Goal: Task Accomplishment & Management: Use online tool/utility

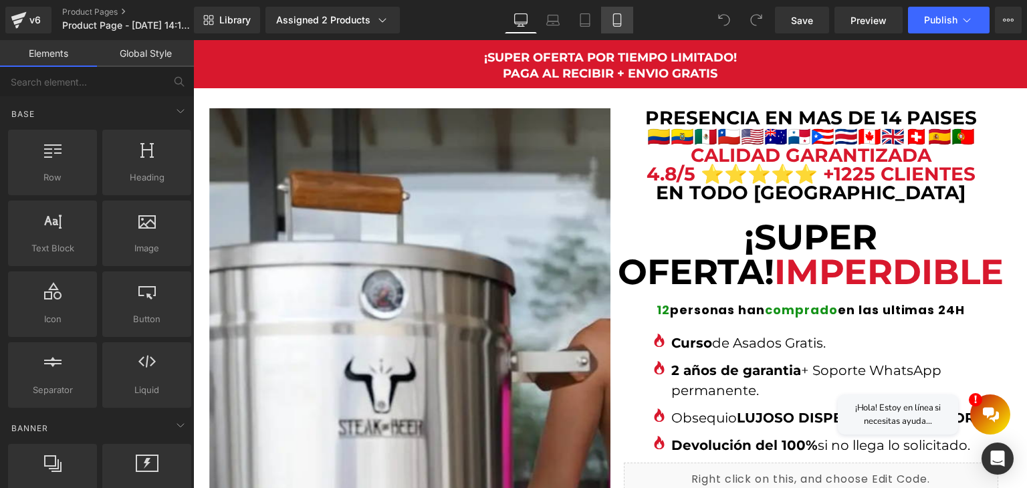
click at [621, 24] on icon at bounding box center [617, 19] width 13 height 13
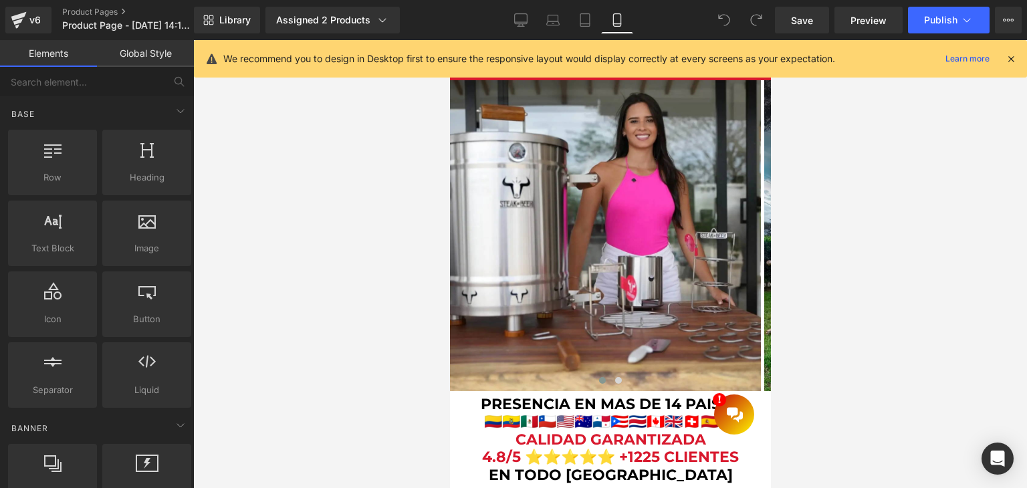
click at [1006, 58] on icon at bounding box center [1011, 59] width 12 height 12
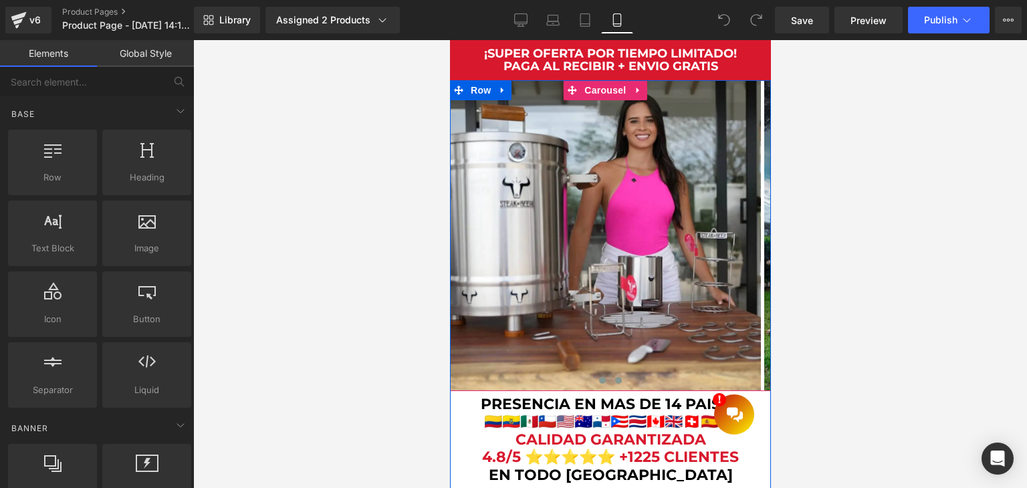
click at [610, 382] on button at bounding box center [618, 380] width 16 height 13
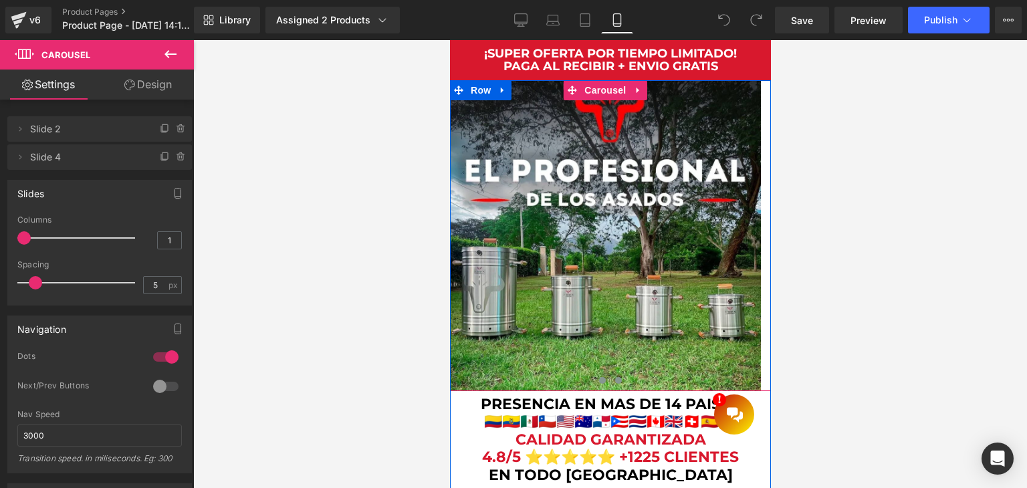
click at [599, 382] on span at bounding box center [602, 380] width 7 height 7
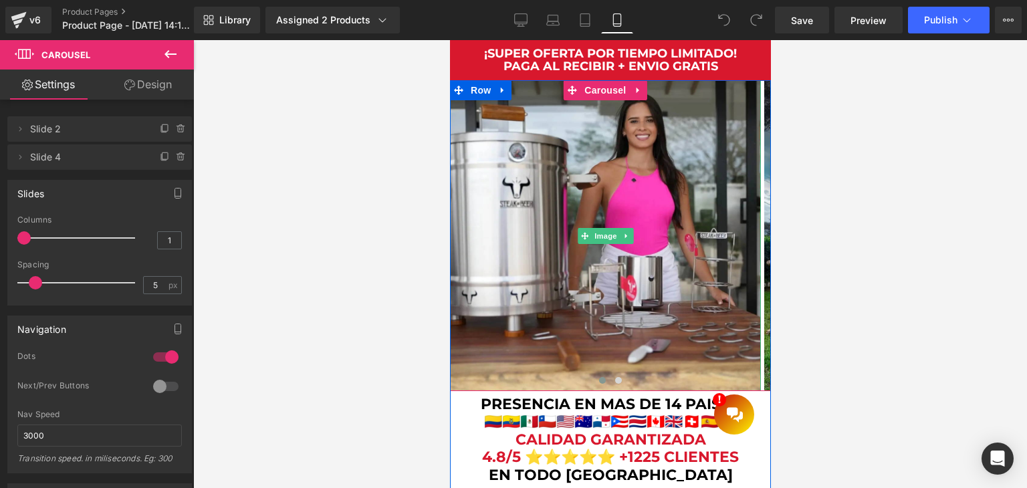
click at [629, 239] on link at bounding box center [626, 236] width 14 height 16
click at [631, 239] on icon at bounding box center [632, 235] width 7 height 7
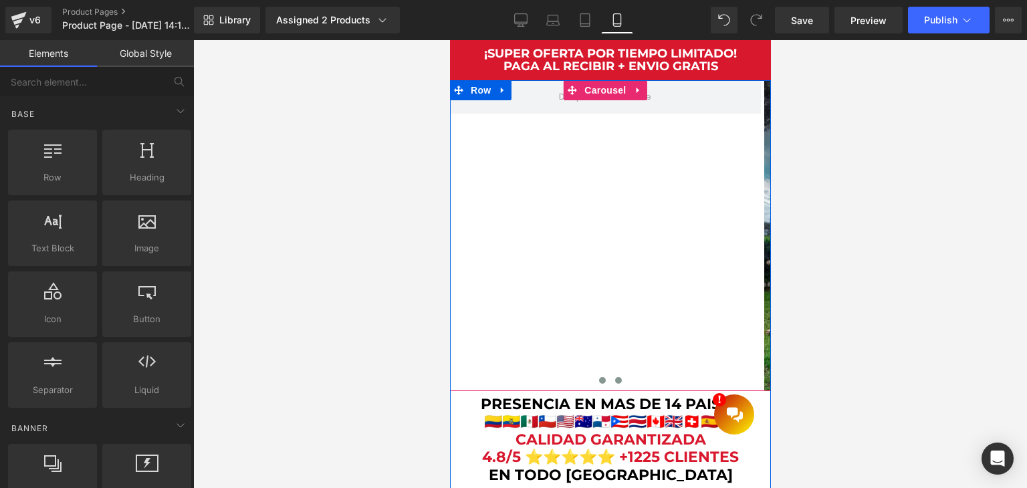
click at [611, 386] on button at bounding box center [618, 380] width 16 height 13
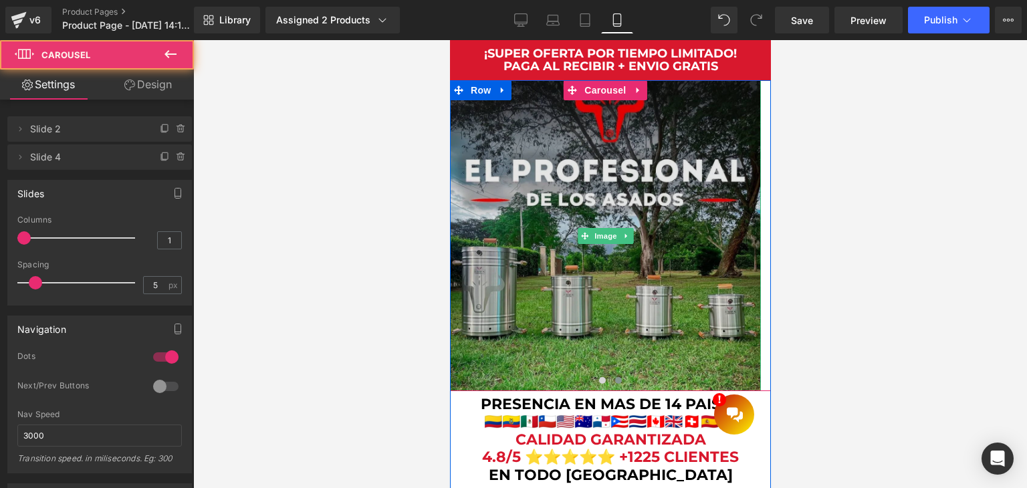
click at [531, 187] on img at bounding box center [604, 235] width 311 height 311
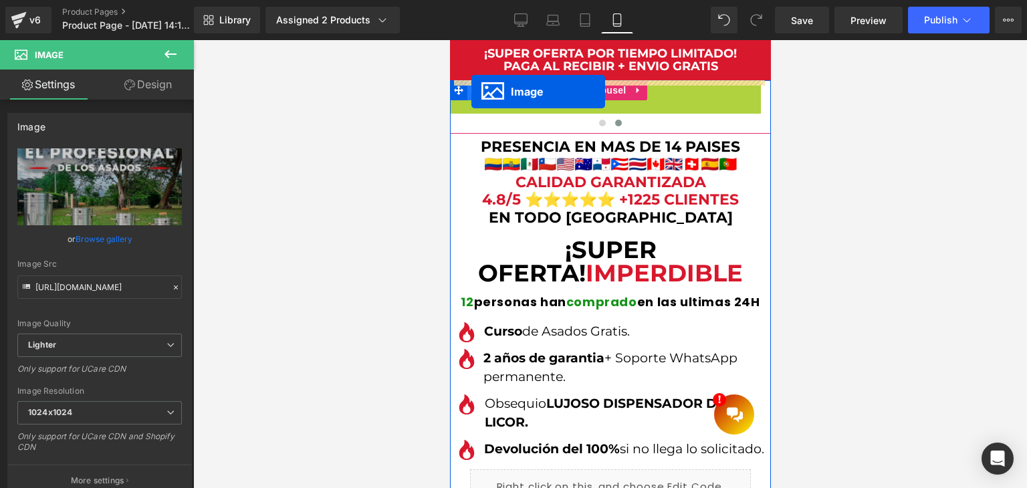
drag, startPoint x: 583, startPoint y: 237, endPoint x: 471, endPoint y: 92, distance: 183.5
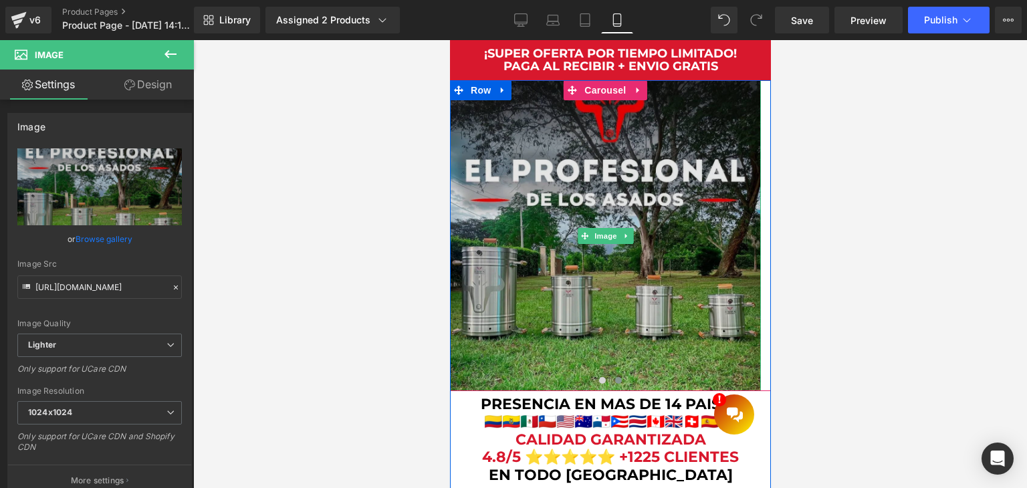
click at [564, 231] on img at bounding box center [604, 235] width 311 height 311
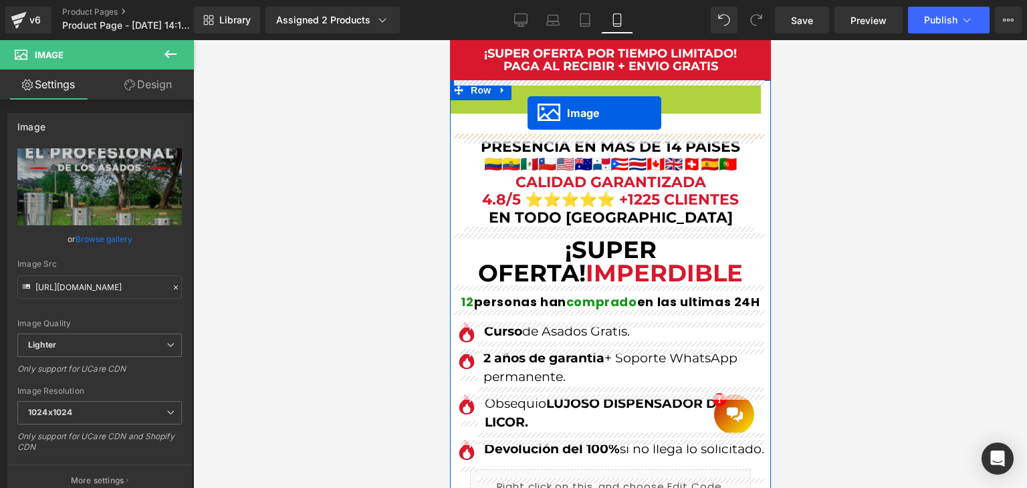
drag, startPoint x: 582, startPoint y: 235, endPoint x: 527, endPoint y: 113, distance: 134.1
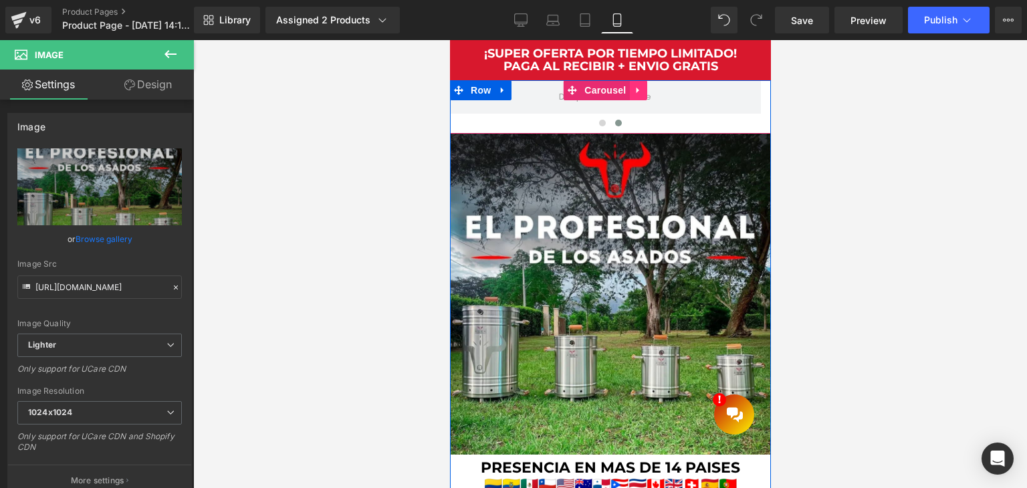
click at [640, 90] on icon at bounding box center [637, 91] width 9 height 10
click at [643, 92] on icon at bounding box center [646, 90] width 9 height 9
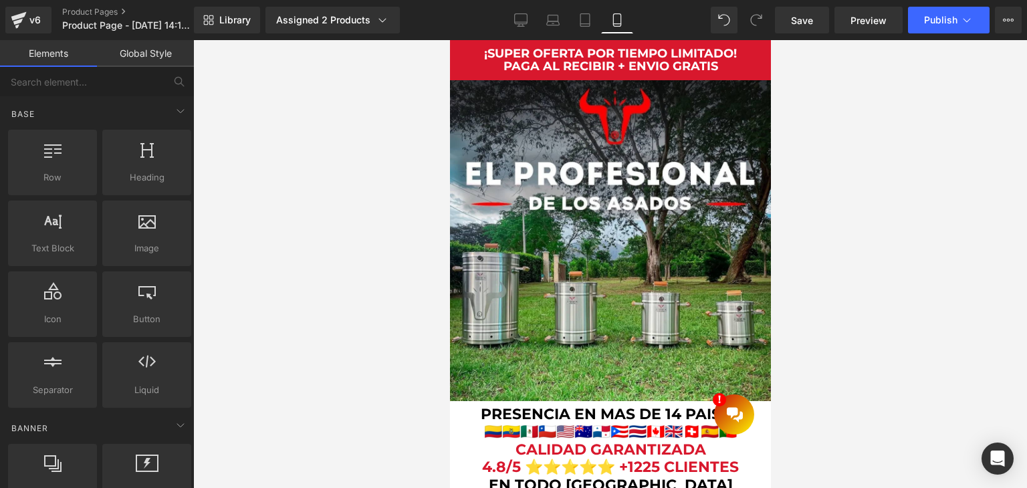
click at [877, 207] on div at bounding box center [610, 264] width 834 height 448
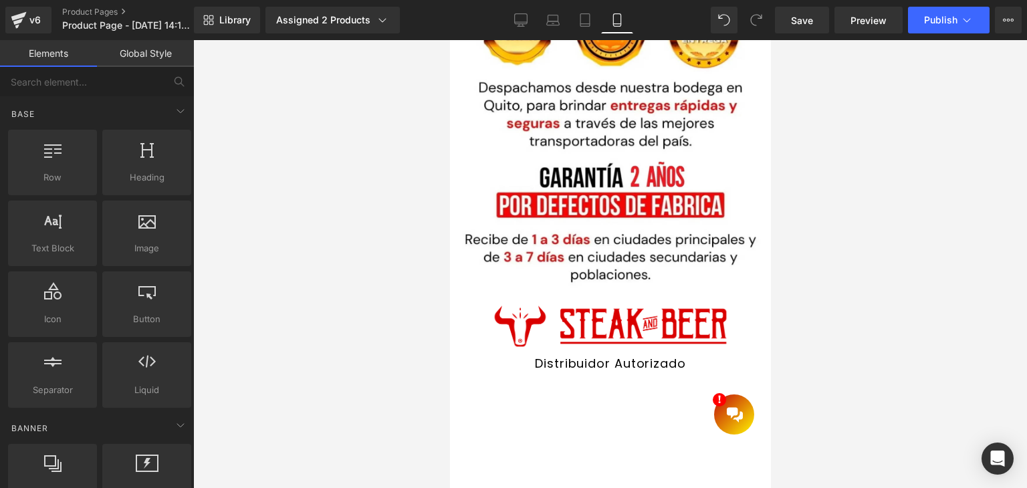
scroll to position [7049, 0]
click at [934, 21] on span "Publish" at bounding box center [940, 20] width 33 height 11
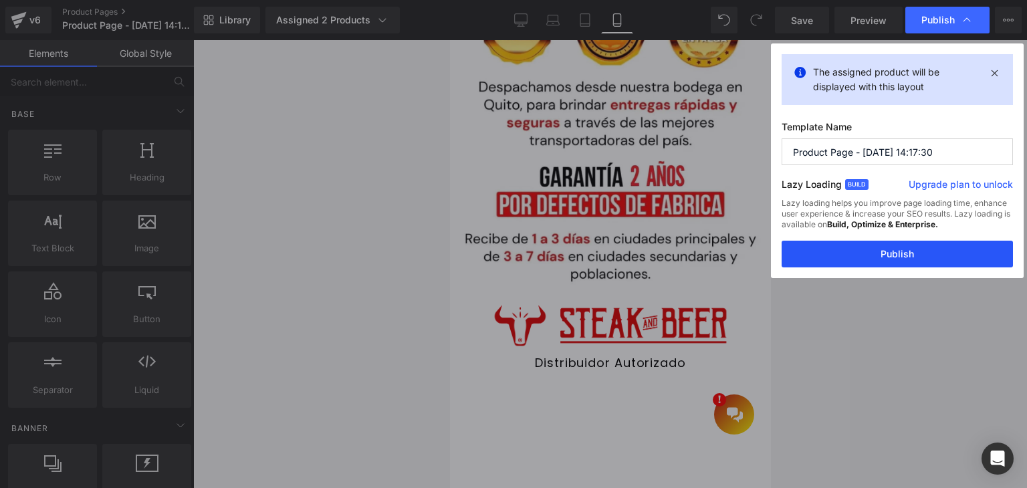
drag, startPoint x: 868, startPoint y: 247, endPoint x: 271, endPoint y: 343, distance: 604.9
click at [868, 247] on button "Publish" at bounding box center [897, 254] width 231 height 27
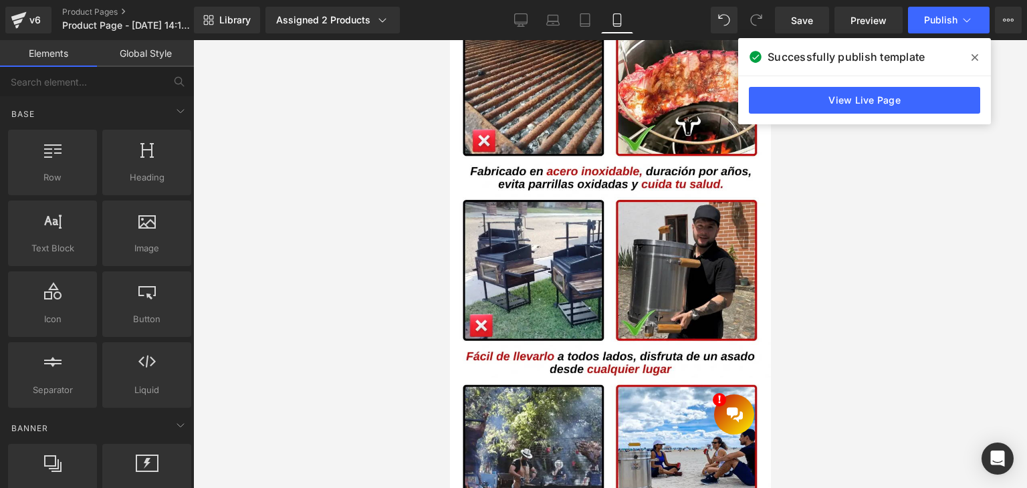
scroll to position [695, 0]
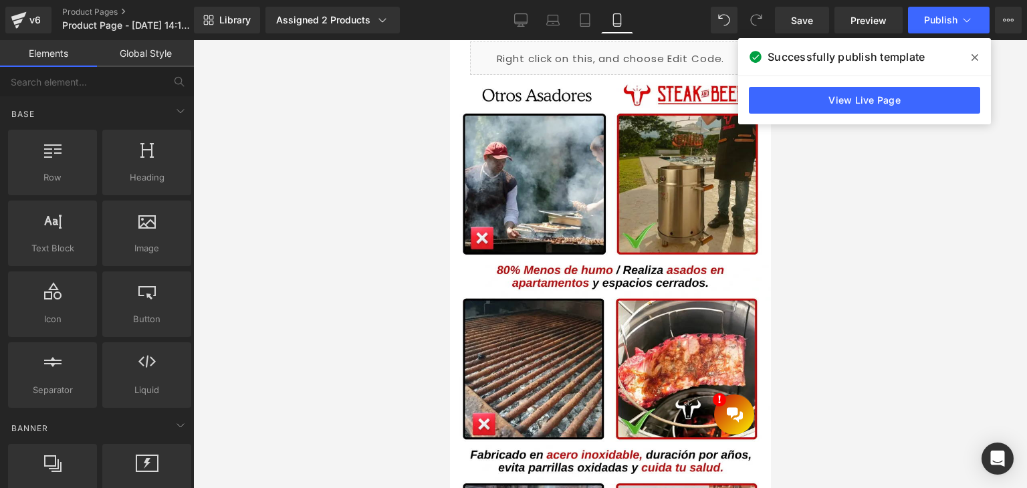
drag, startPoint x: 970, startPoint y: 54, endPoint x: 893, endPoint y: 81, distance: 81.4
click at [970, 54] on span at bounding box center [974, 57] width 21 height 21
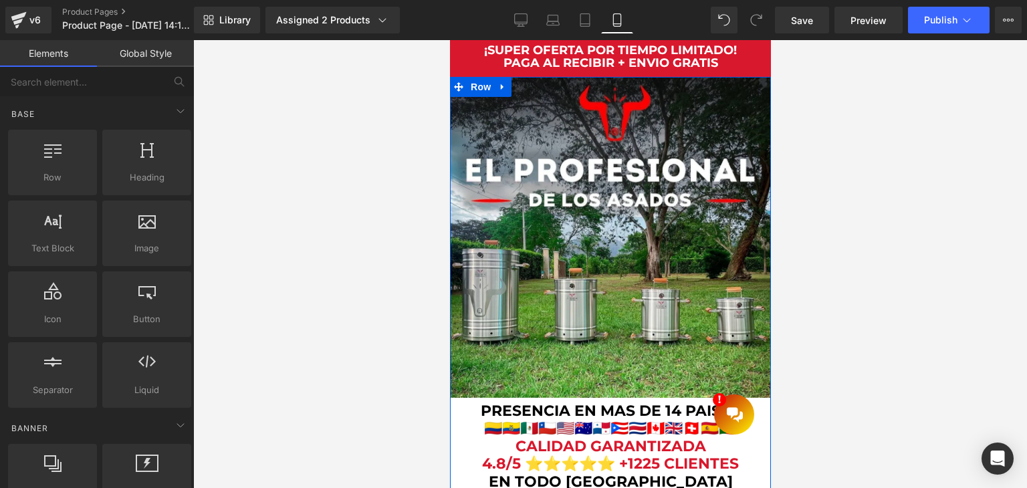
scroll to position [0, 0]
